Goal: Register for event/course

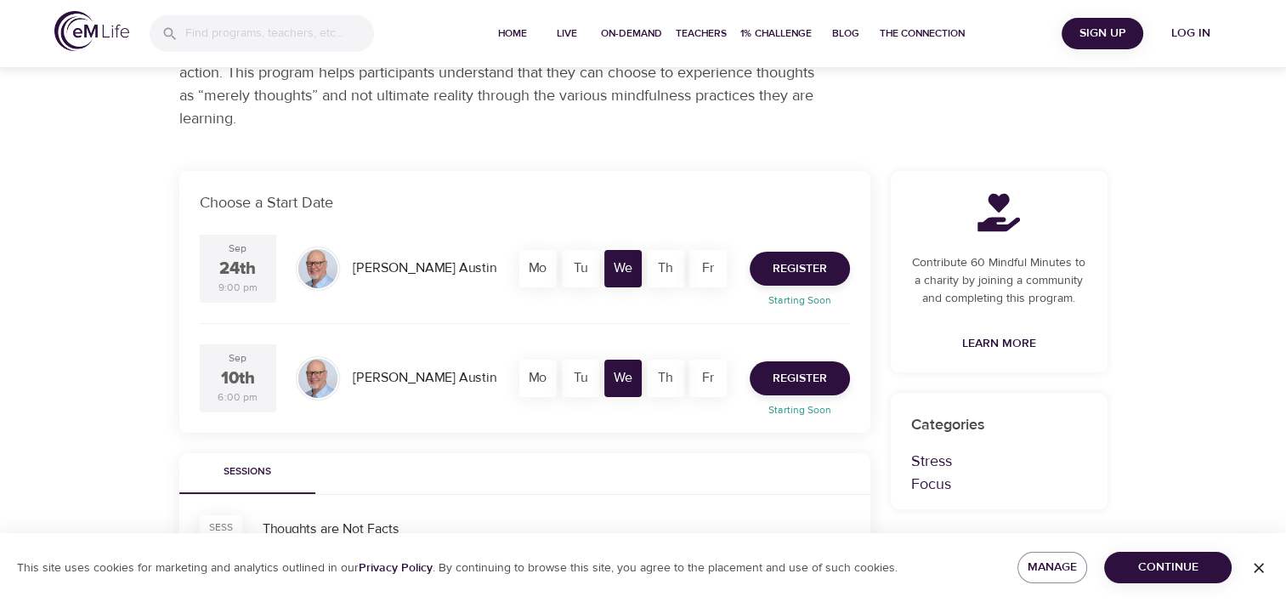
scroll to position [255, 0]
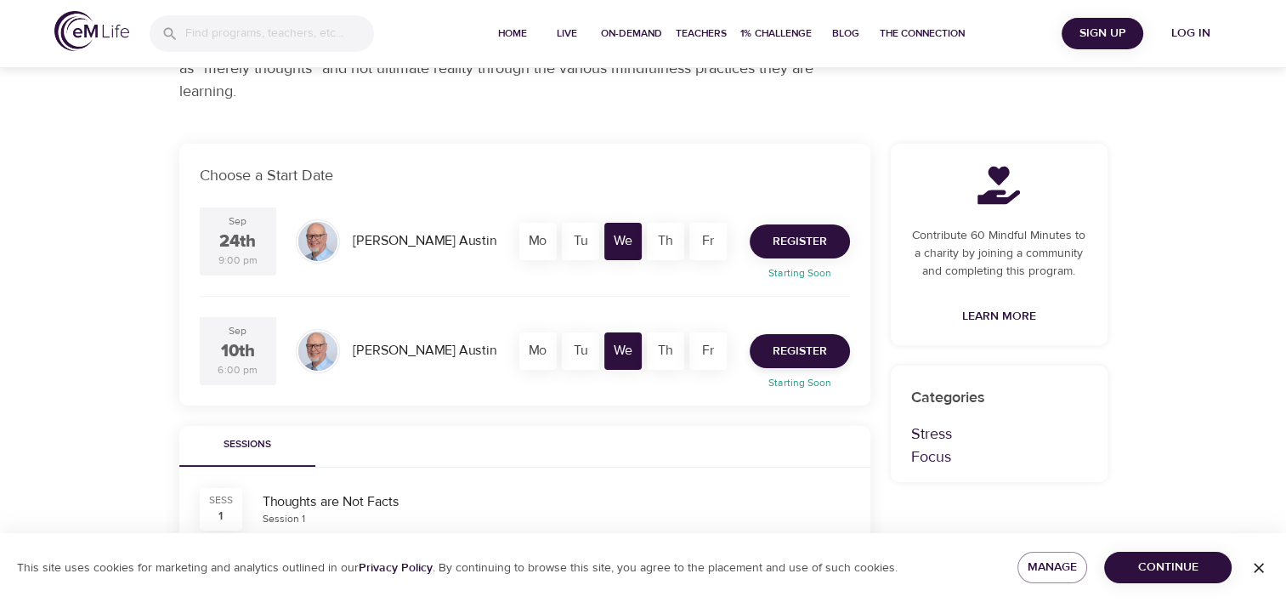
click at [831, 252] on button "Register" at bounding box center [800, 241] width 100 height 34
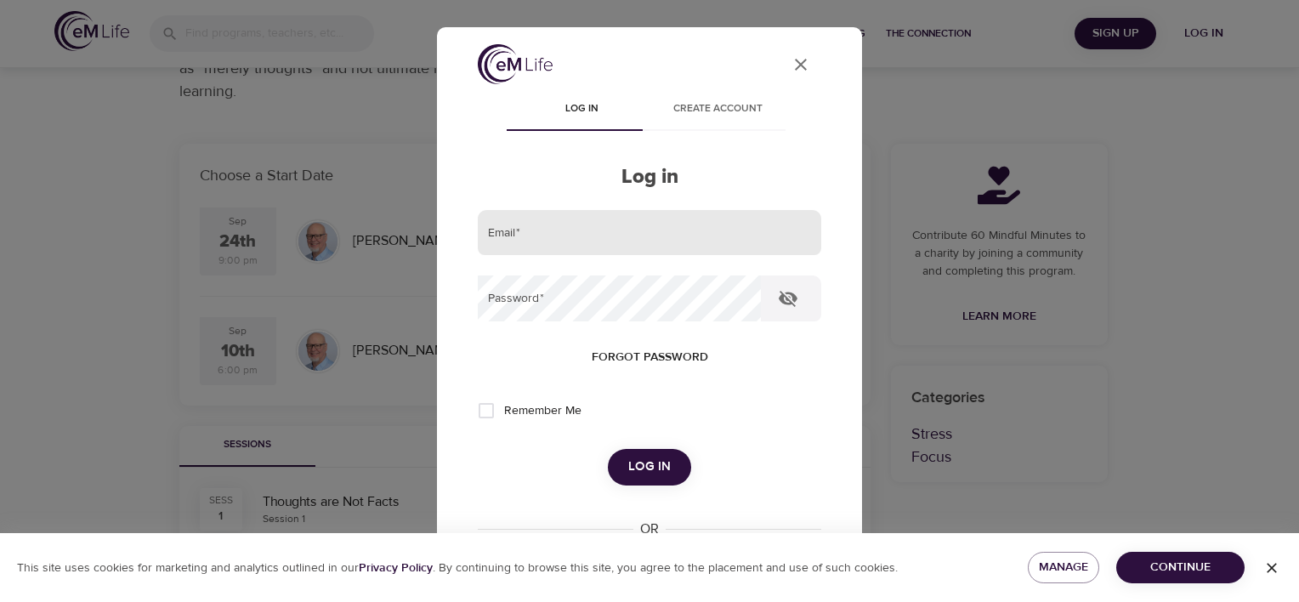
click at [714, 228] on input "email" at bounding box center [649, 233] width 343 height 46
drag, startPoint x: 574, startPoint y: 243, endPoint x: 307, endPoint y: 227, distance: 267.5
click at [307, 227] on div "User Profile Log in Create account Log in Email   * e Password   * Forgot passw…" at bounding box center [649, 301] width 1299 height 602
type input "[PERSON_NAME][EMAIL_ADDRESS][PERSON_NAME][DOMAIN_NAME]"
click at [793, 296] on icon "button" at bounding box center [788, 299] width 19 height 16
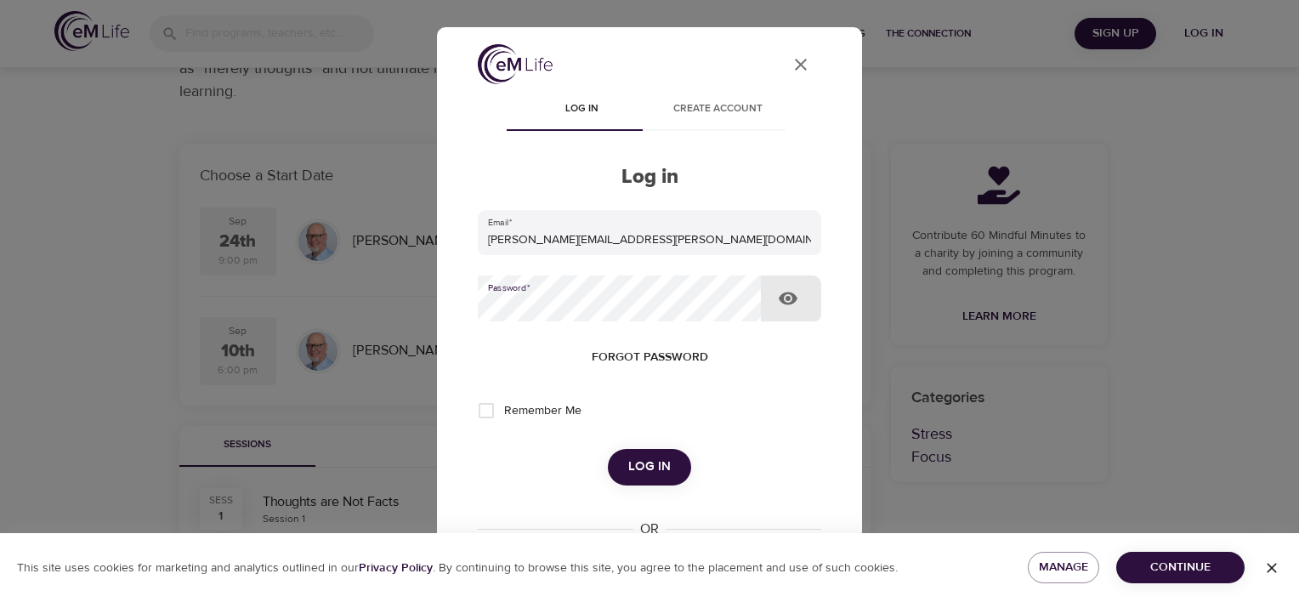
click at [792, 295] on icon "button" at bounding box center [788, 298] width 19 height 13
click at [660, 463] on span "Log in" at bounding box center [649, 467] width 43 height 22
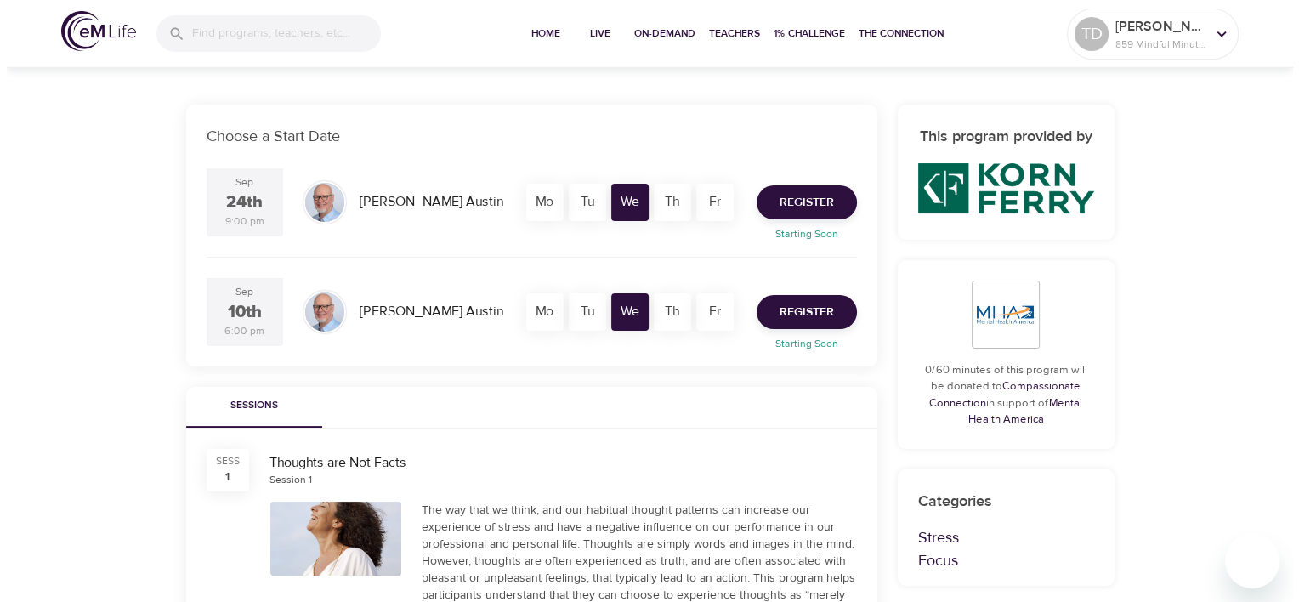
scroll to position [425, 0]
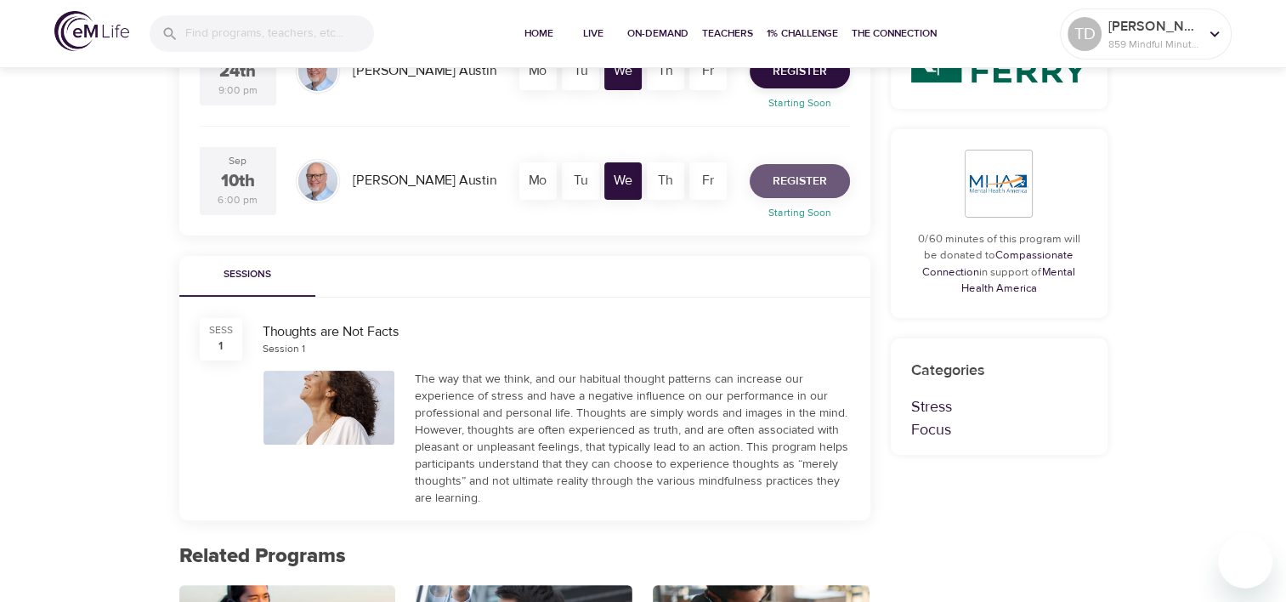
click at [813, 184] on span "Register" at bounding box center [800, 181] width 54 height 21
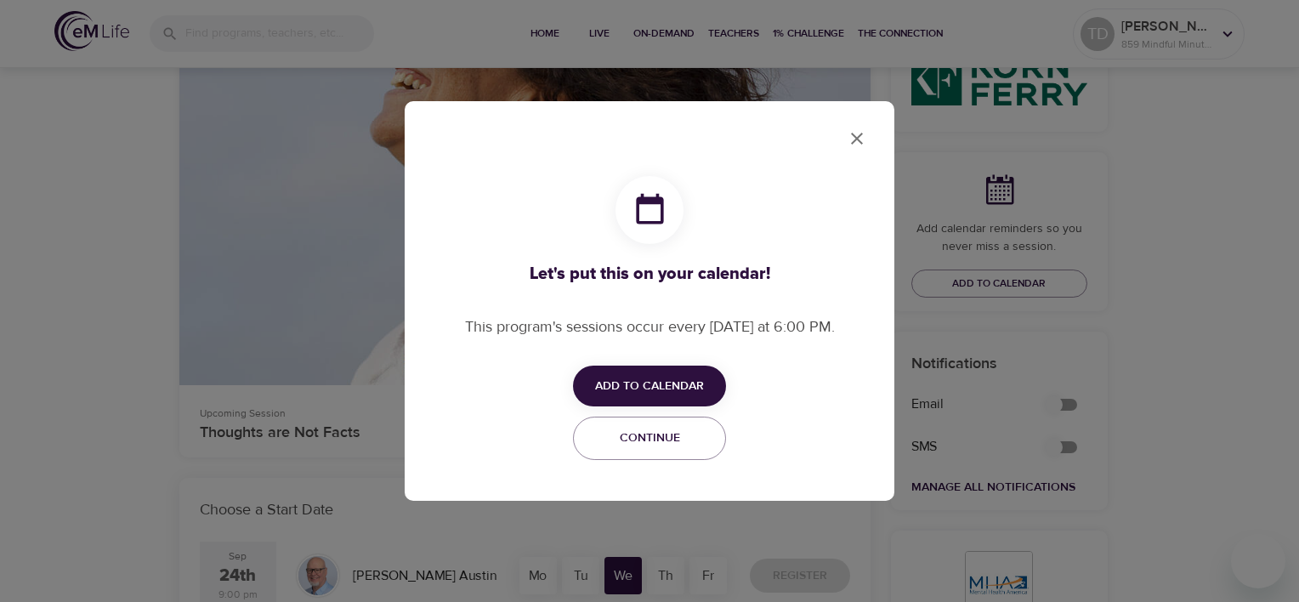
scroll to position [929, 0]
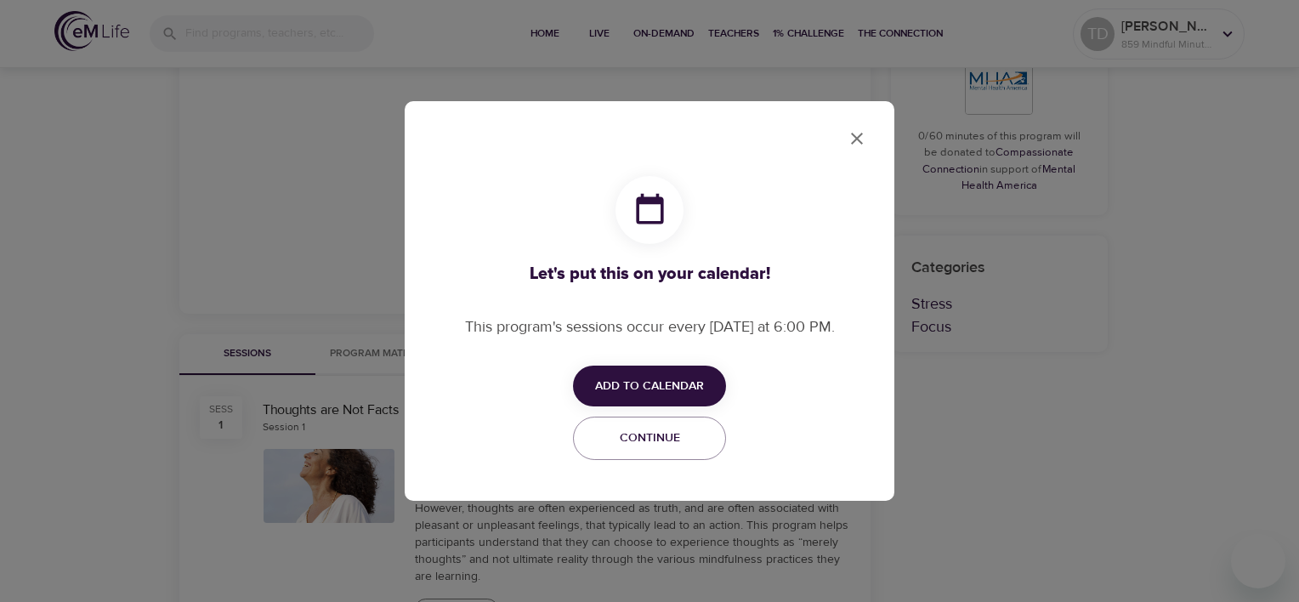
checkbox input "true"
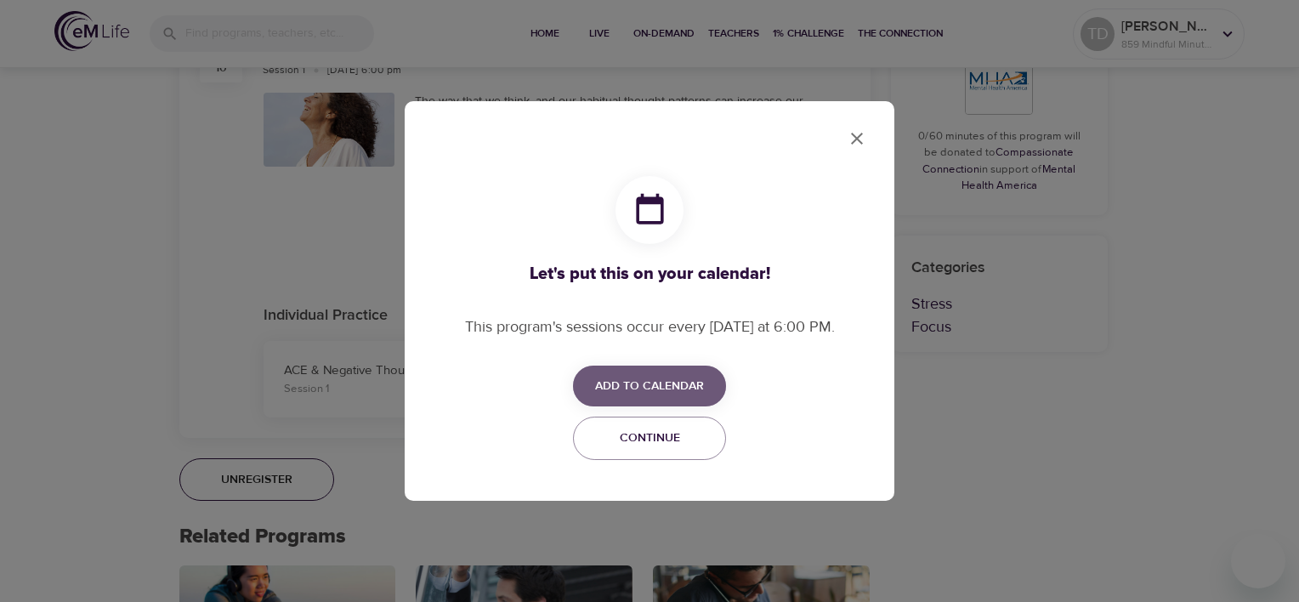
click at [677, 389] on span "Add to Calendar" at bounding box center [649, 386] width 109 height 21
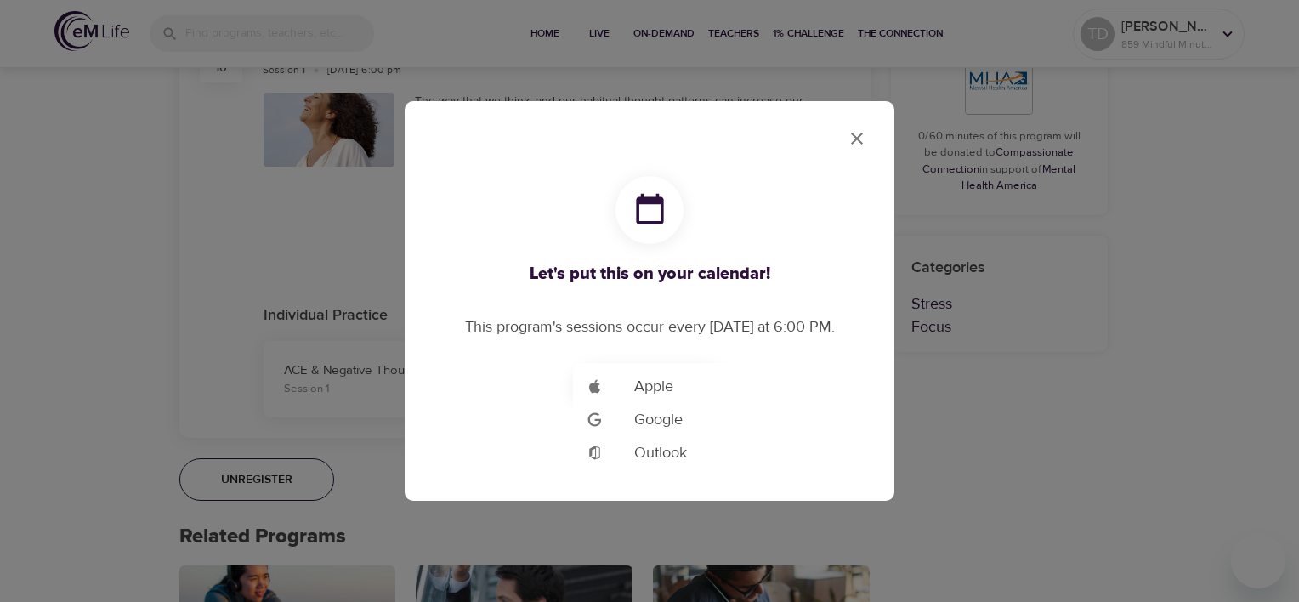
click at [697, 456] on li "Add to Google Calendar Outlook" at bounding box center [675, 452] width 204 height 33
